Goal: Information Seeking & Learning: Check status

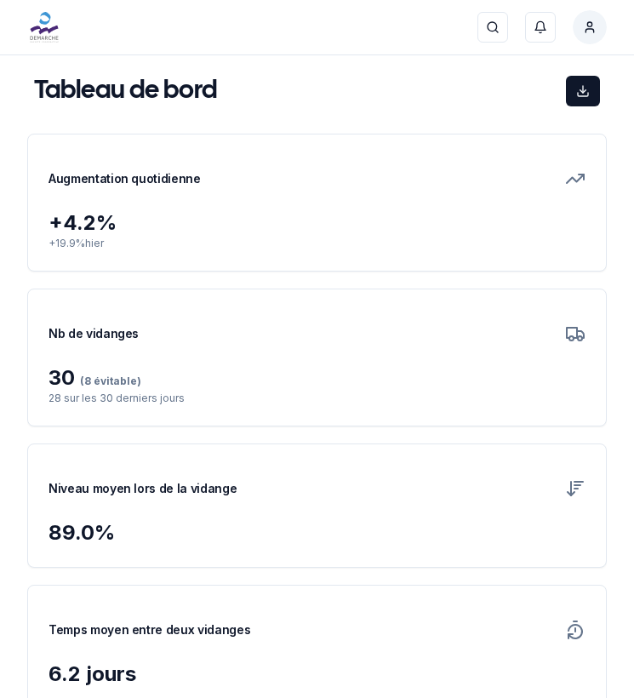
scroll to position [596, 0]
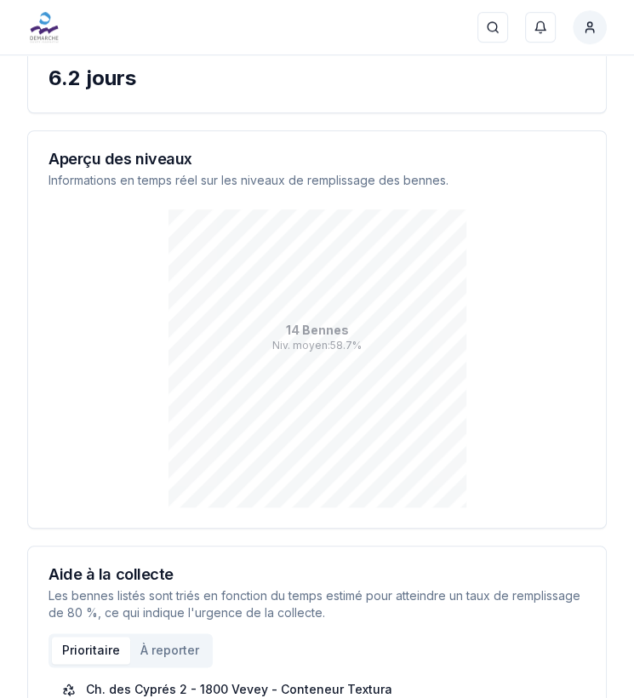
drag, startPoint x: 0, startPoint y: 0, endPoint x: 557, endPoint y: 251, distance: 611.2
click at [557, 251] on div "14 Bennes Niv. moyen : 58.7 %" at bounding box center [316, 358] width 537 height 298
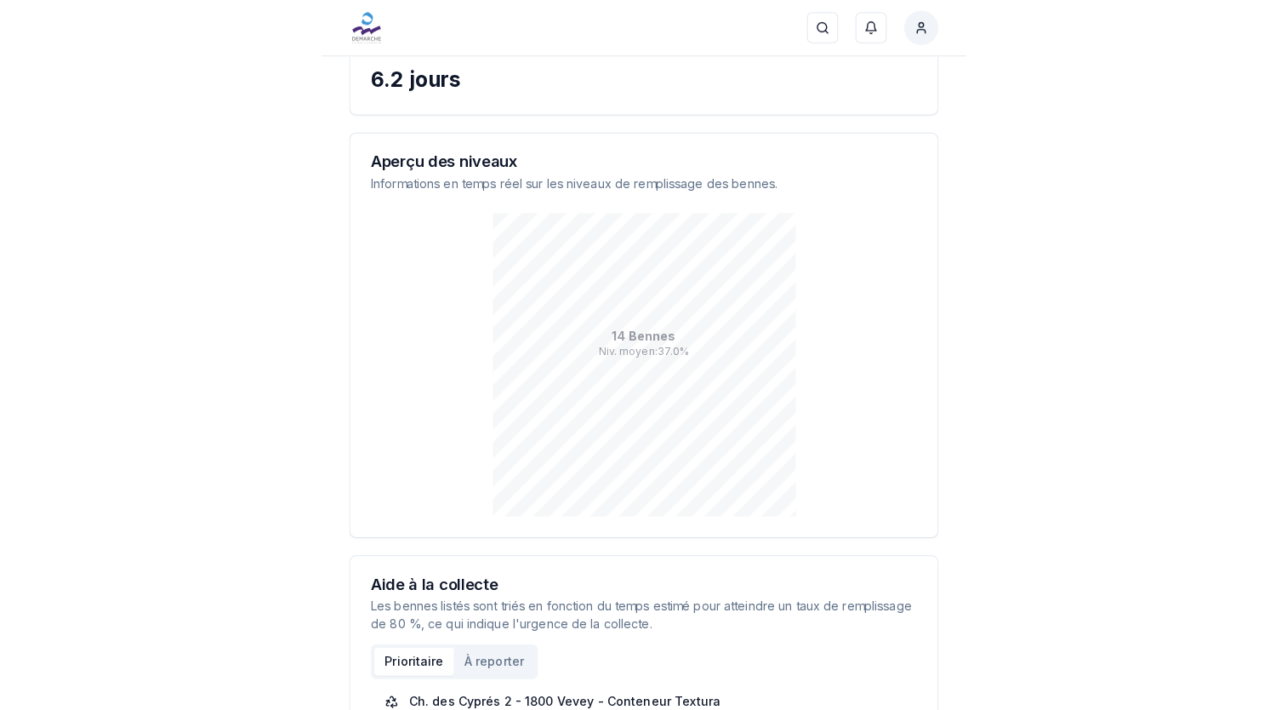
scroll to position [92, 0]
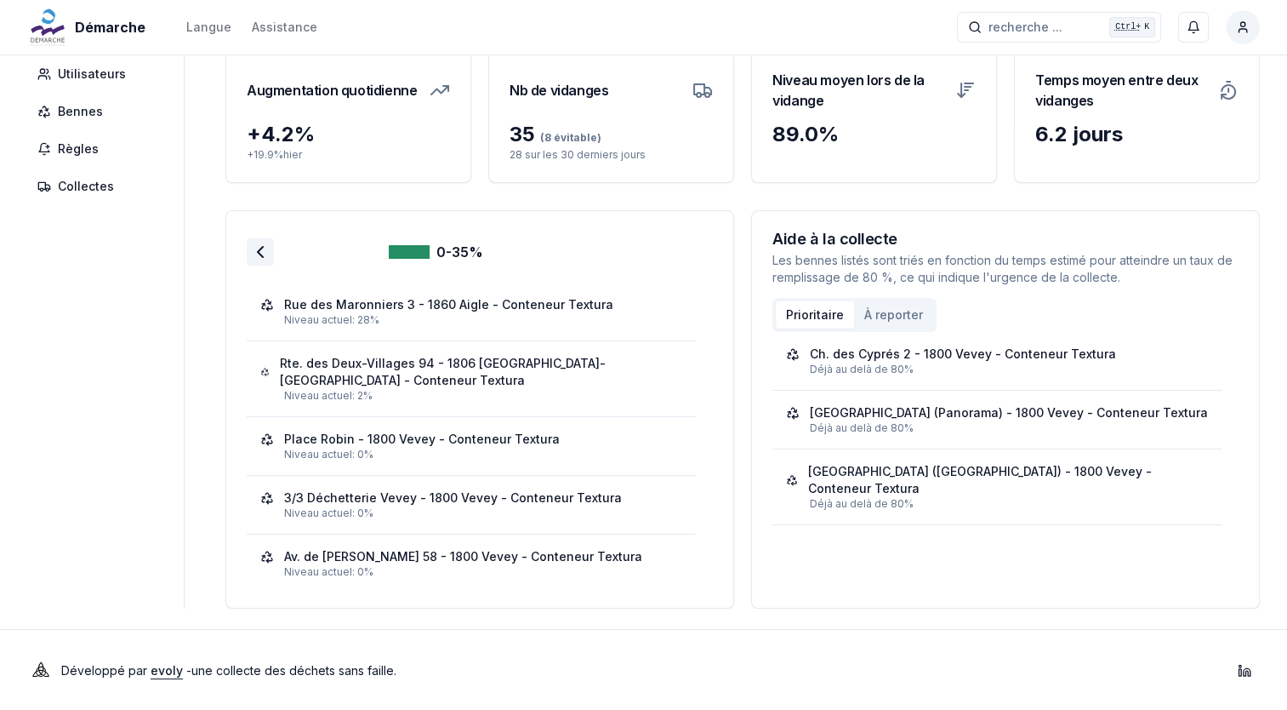
click at [256, 252] on icon at bounding box center [260, 252] width 20 height 20
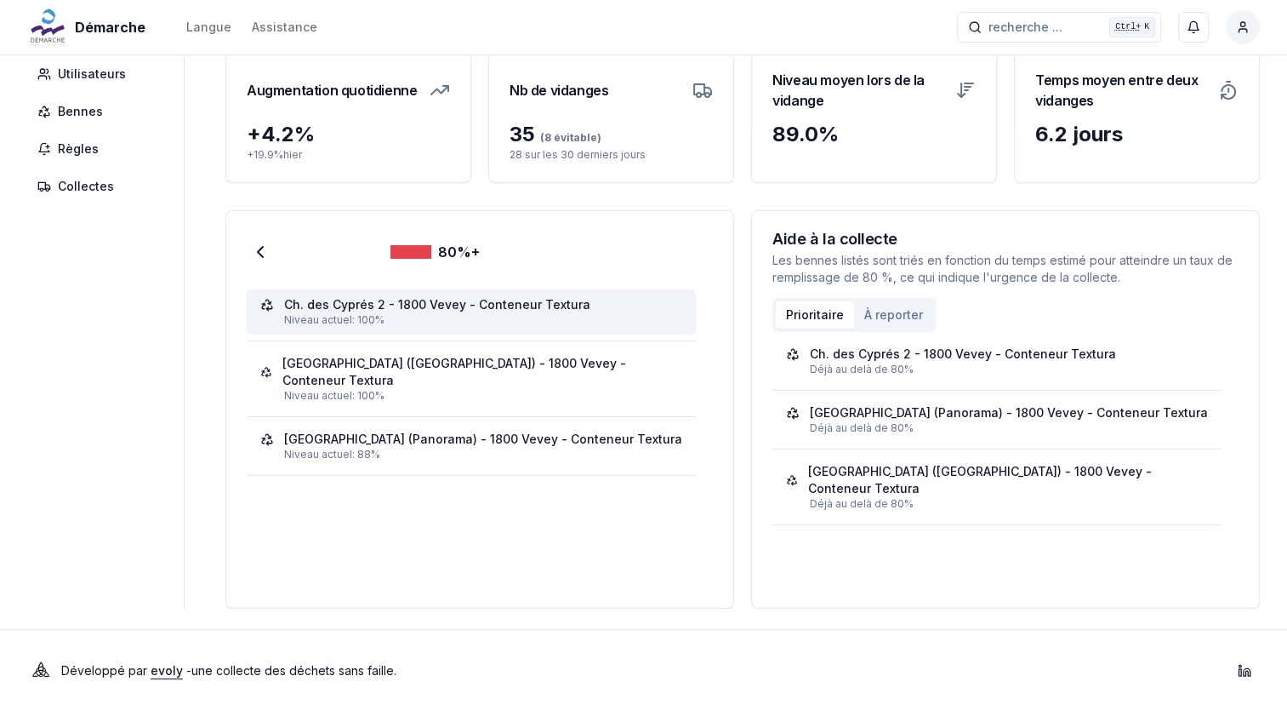
click at [472, 322] on div "Niveau actuel: 100%" at bounding box center [483, 320] width 398 height 14
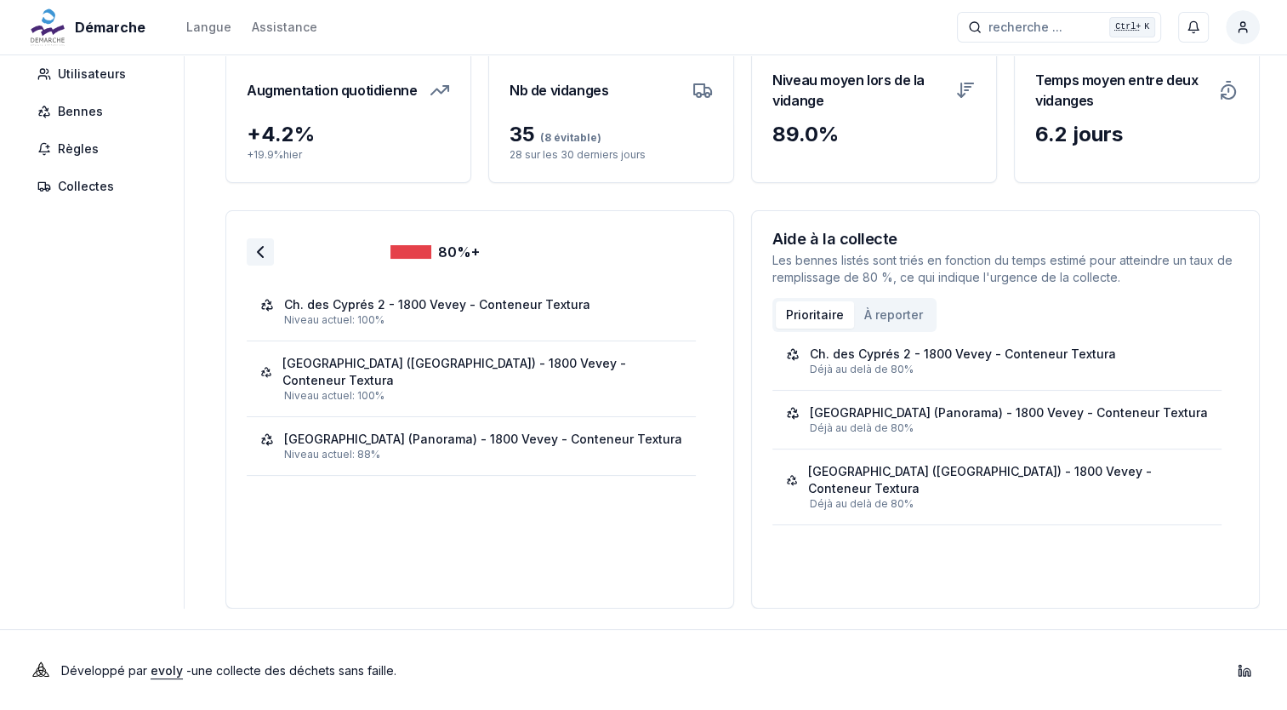
click at [250, 256] on icon at bounding box center [260, 252] width 20 height 20
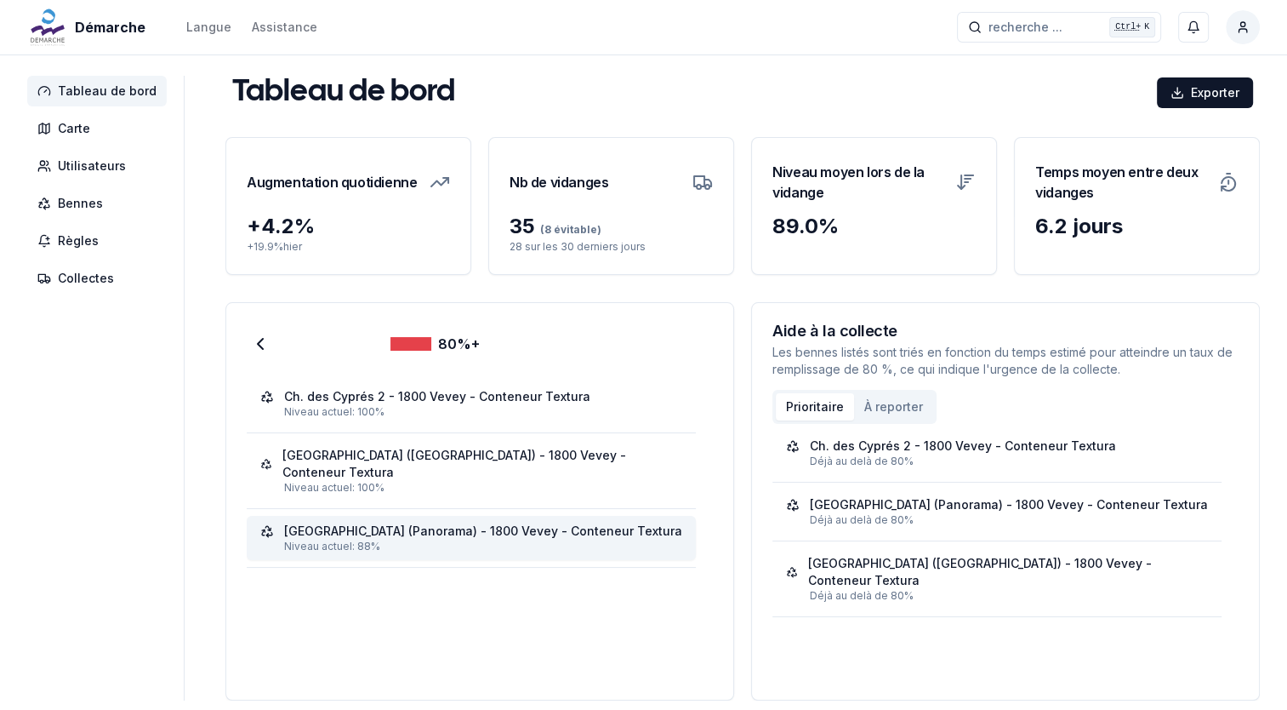
click at [466, 522] on div "[GEOGRAPHIC_DATA] (Panorama) - 1800 Vevey - Conteneur Textura" at bounding box center [483, 530] width 398 height 17
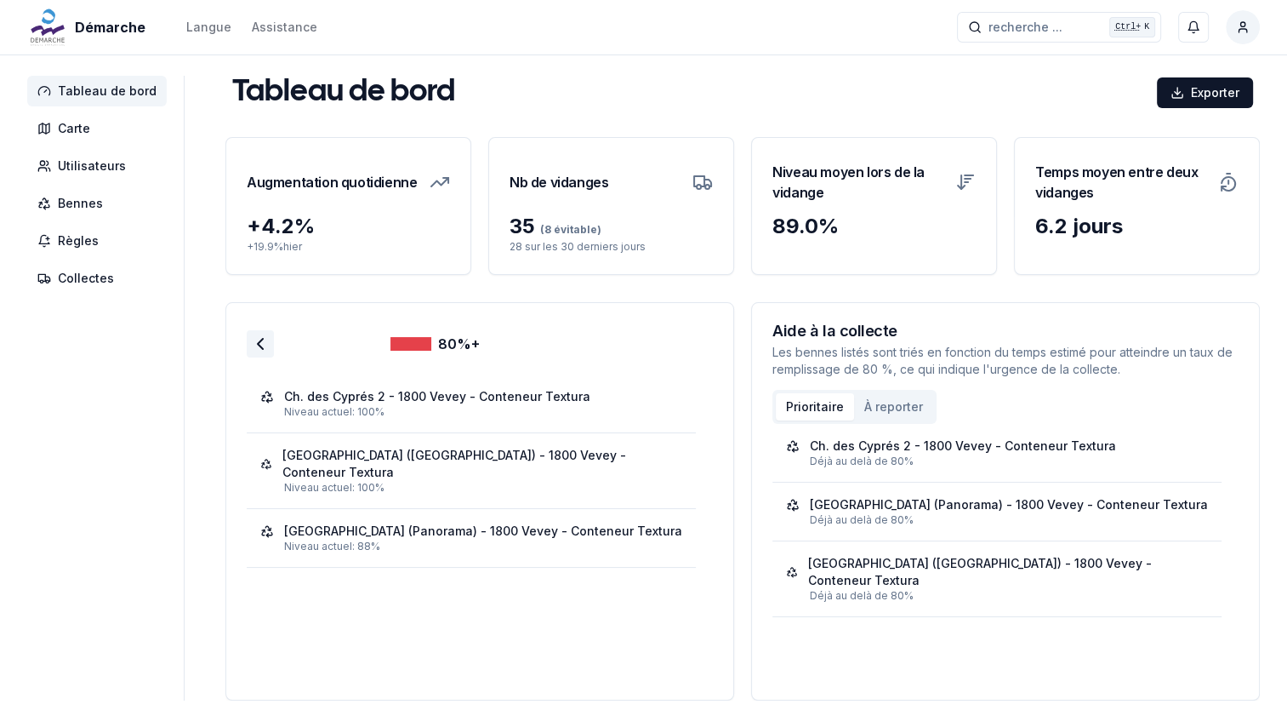
click at [258, 348] on polyline at bounding box center [260, 344] width 5 height 10
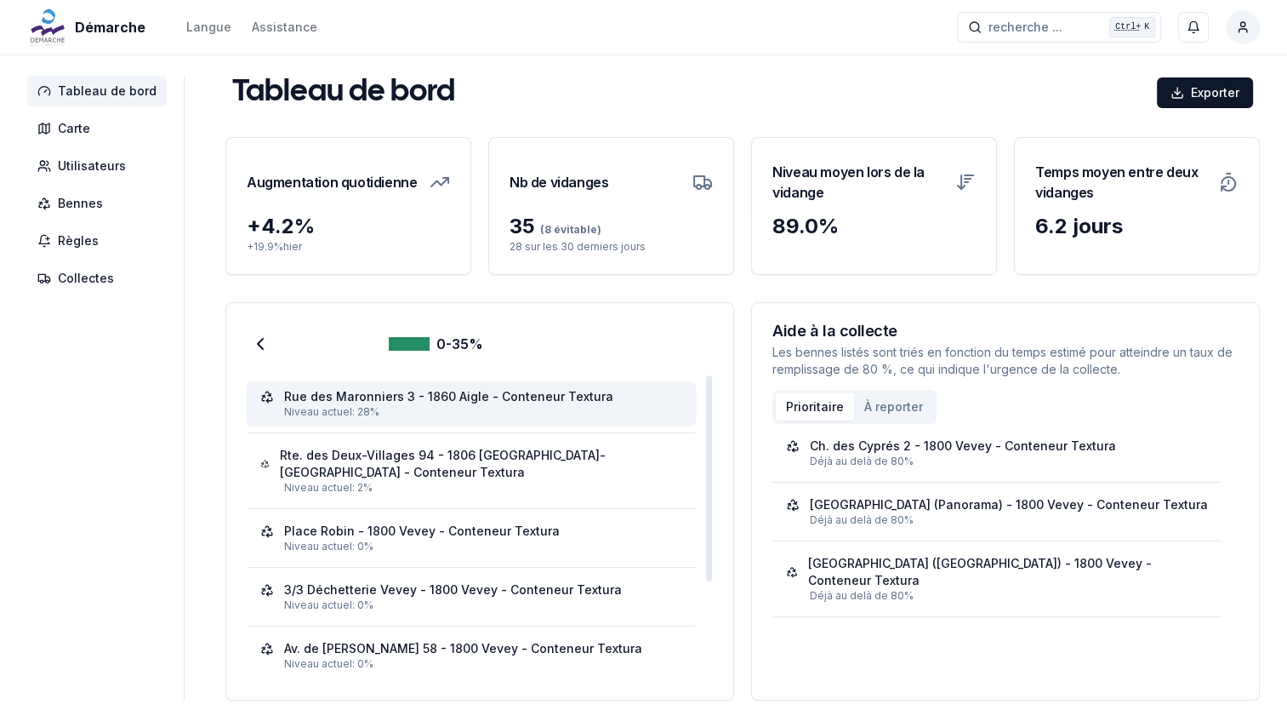
click at [489, 420] on div "Rue des Maronniers 3 - 1860 Aigle - Conteneur Textura Niveau actuel: 28%" at bounding box center [471, 403] width 449 height 44
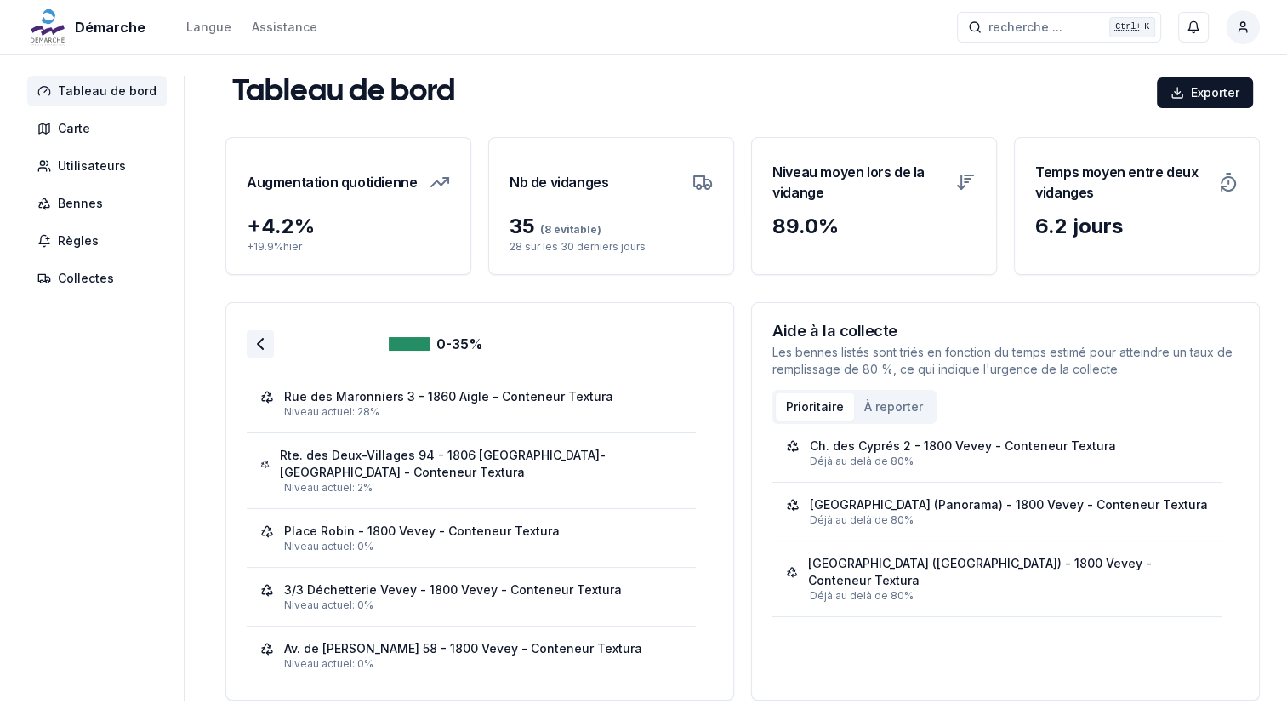
click at [260, 342] on icon at bounding box center [260, 343] width 20 height 20
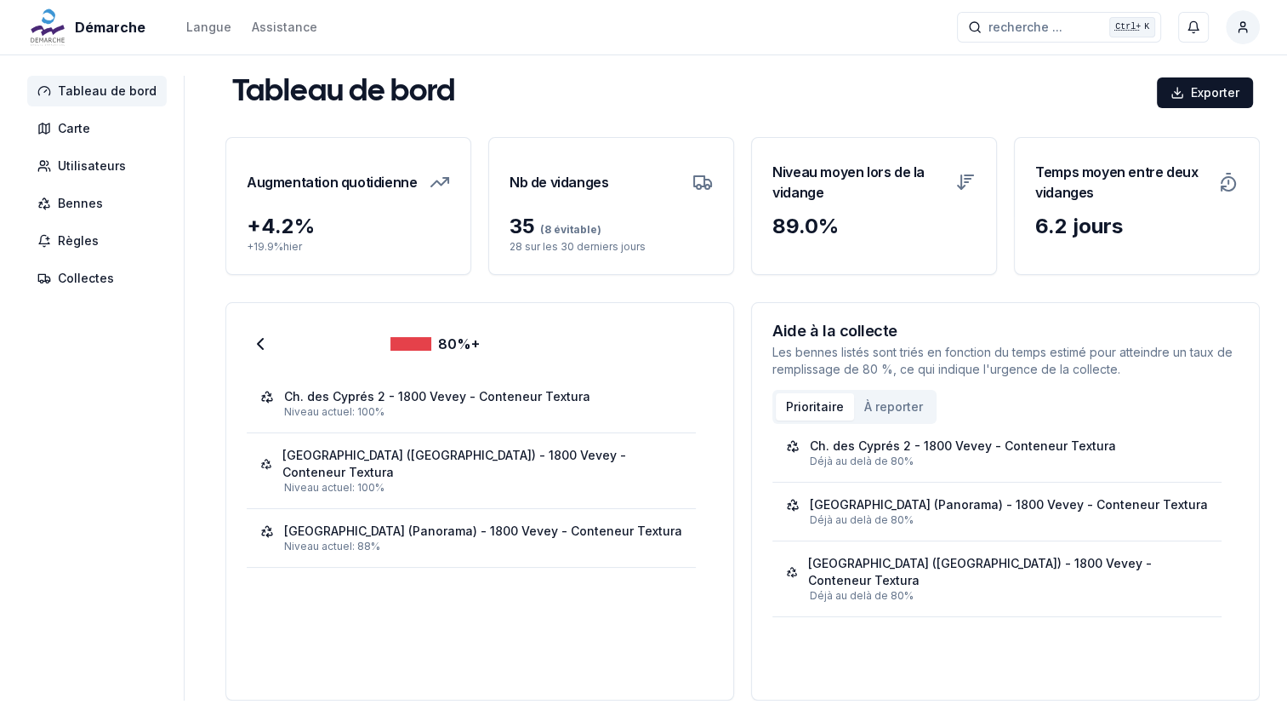
click at [414, 440] on div "Grande Place (Nord) - 1800 Vevey - Conteneur Textura Niveau actuel: 100%" at bounding box center [471, 470] width 449 height 61
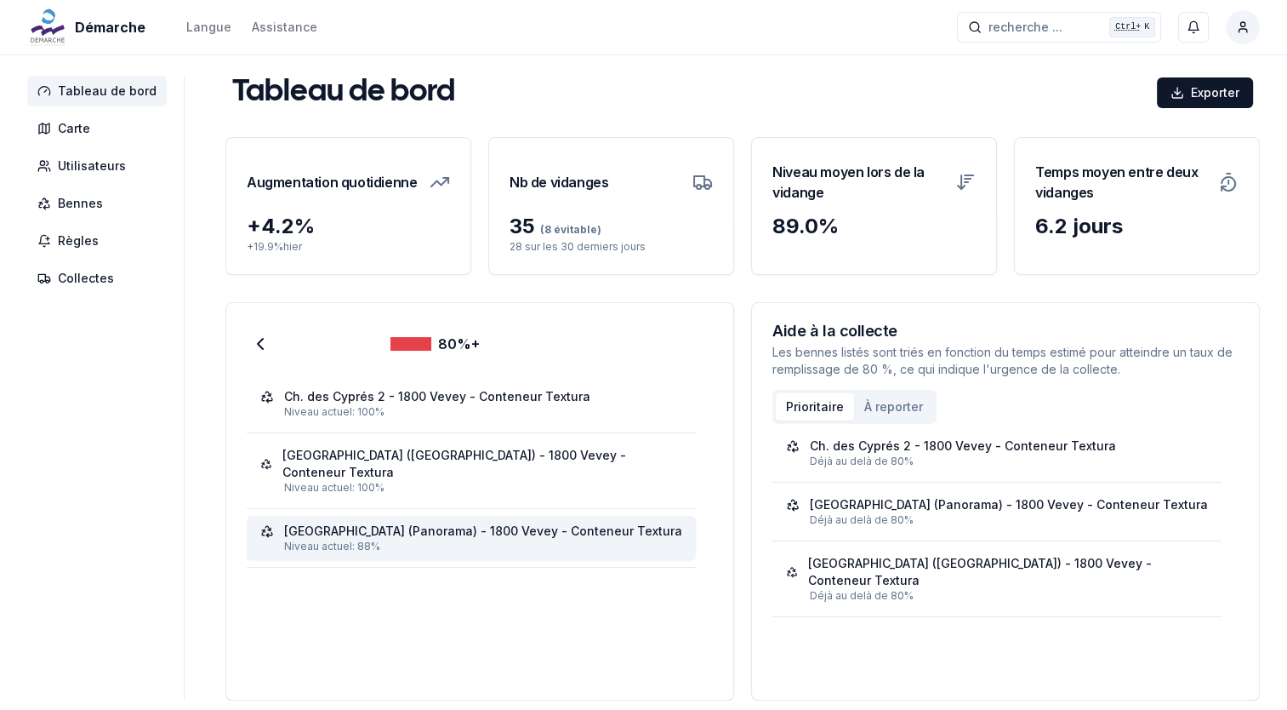
click at [409, 539] on div "Niveau actuel: 88%" at bounding box center [483, 546] width 398 height 14
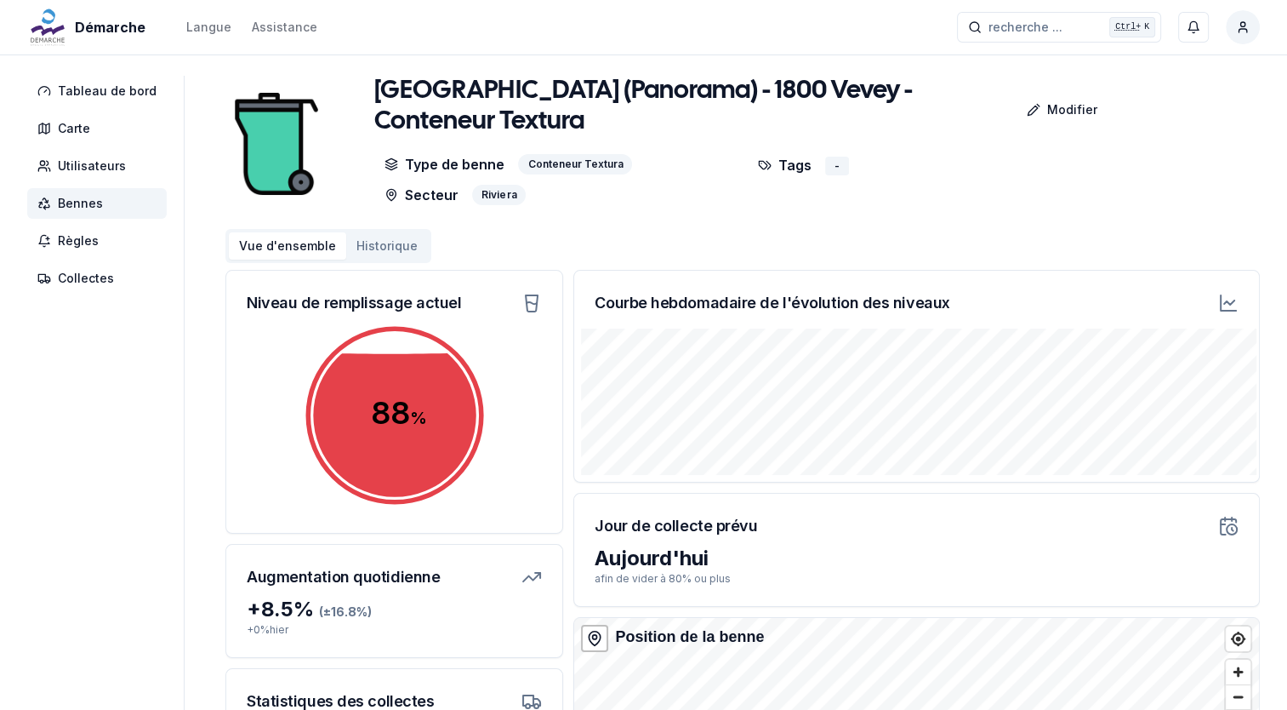
click at [126, 596] on aside "Tableau de bord Carte Utilisateurs Bennes Règles Collectes" at bounding box center [105, 503] width 157 height 855
